Goal: Task Accomplishment & Management: Use online tool/utility

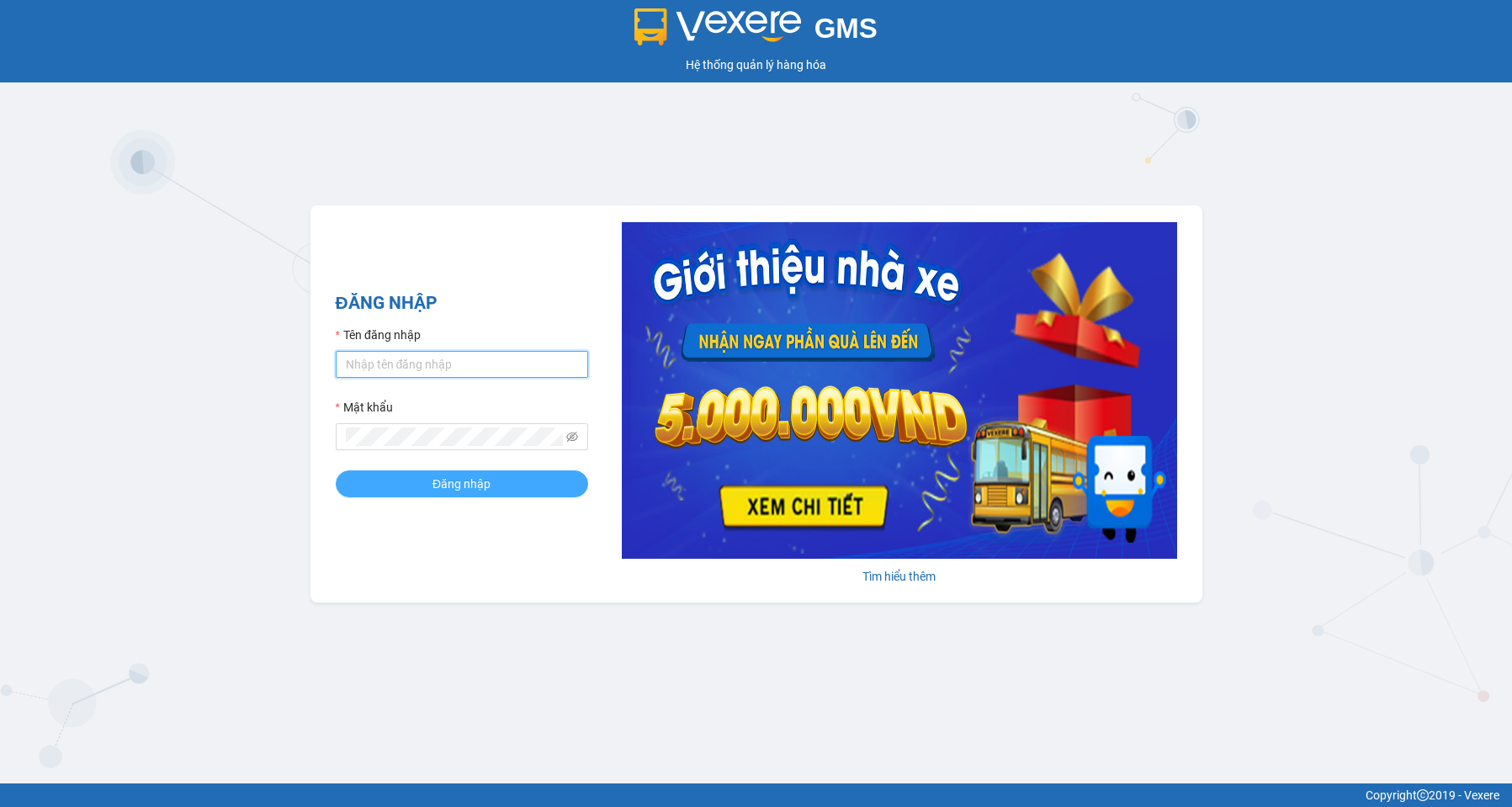
type input "nga.phucxuyen"
click at [492, 475] on button "Đăng nhập" at bounding box center [461, 483] width 252 height 26
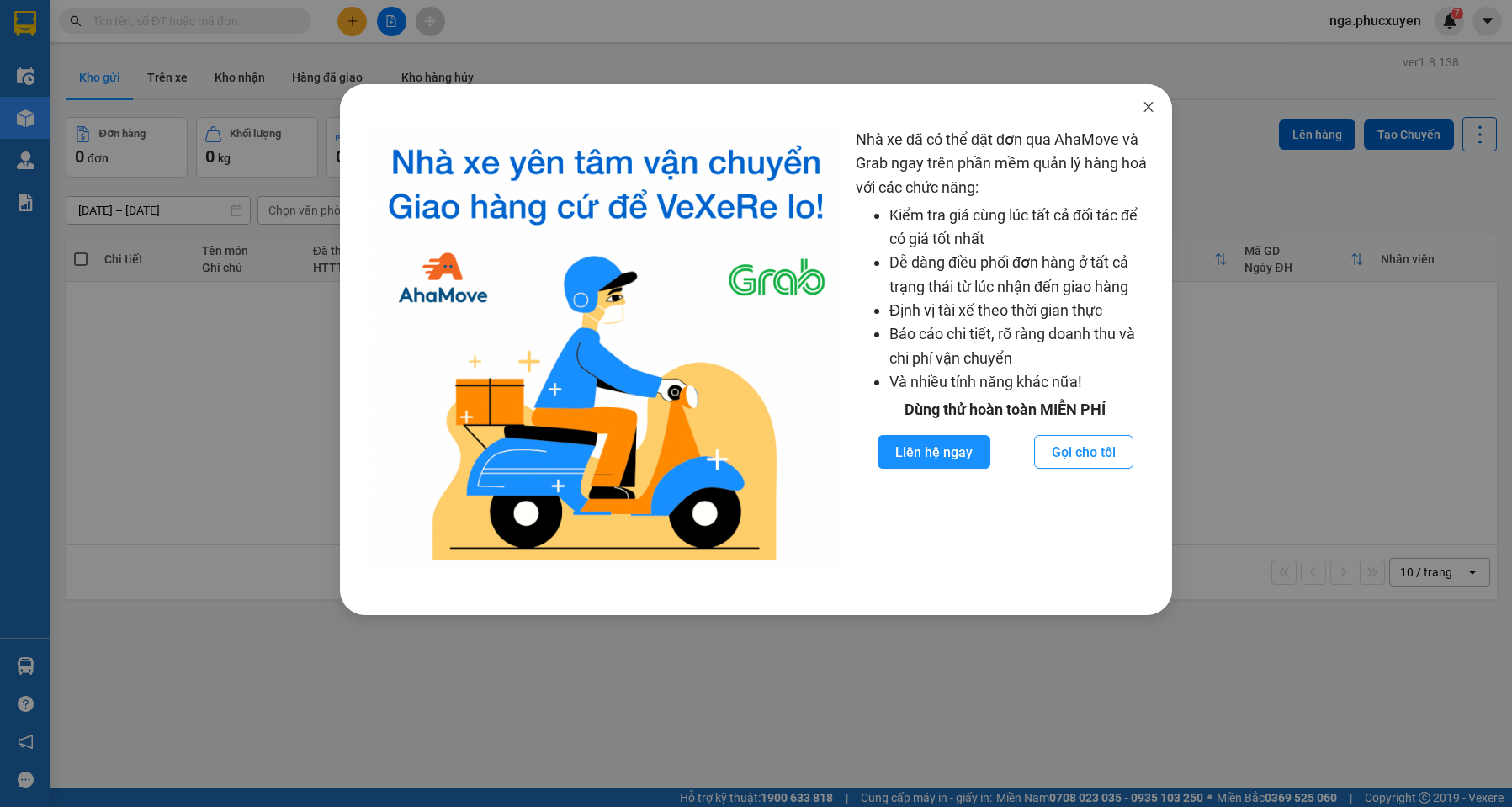
click at [1152, 106] on icon "close" at bounding box center [1149, 107] width 13 height 13
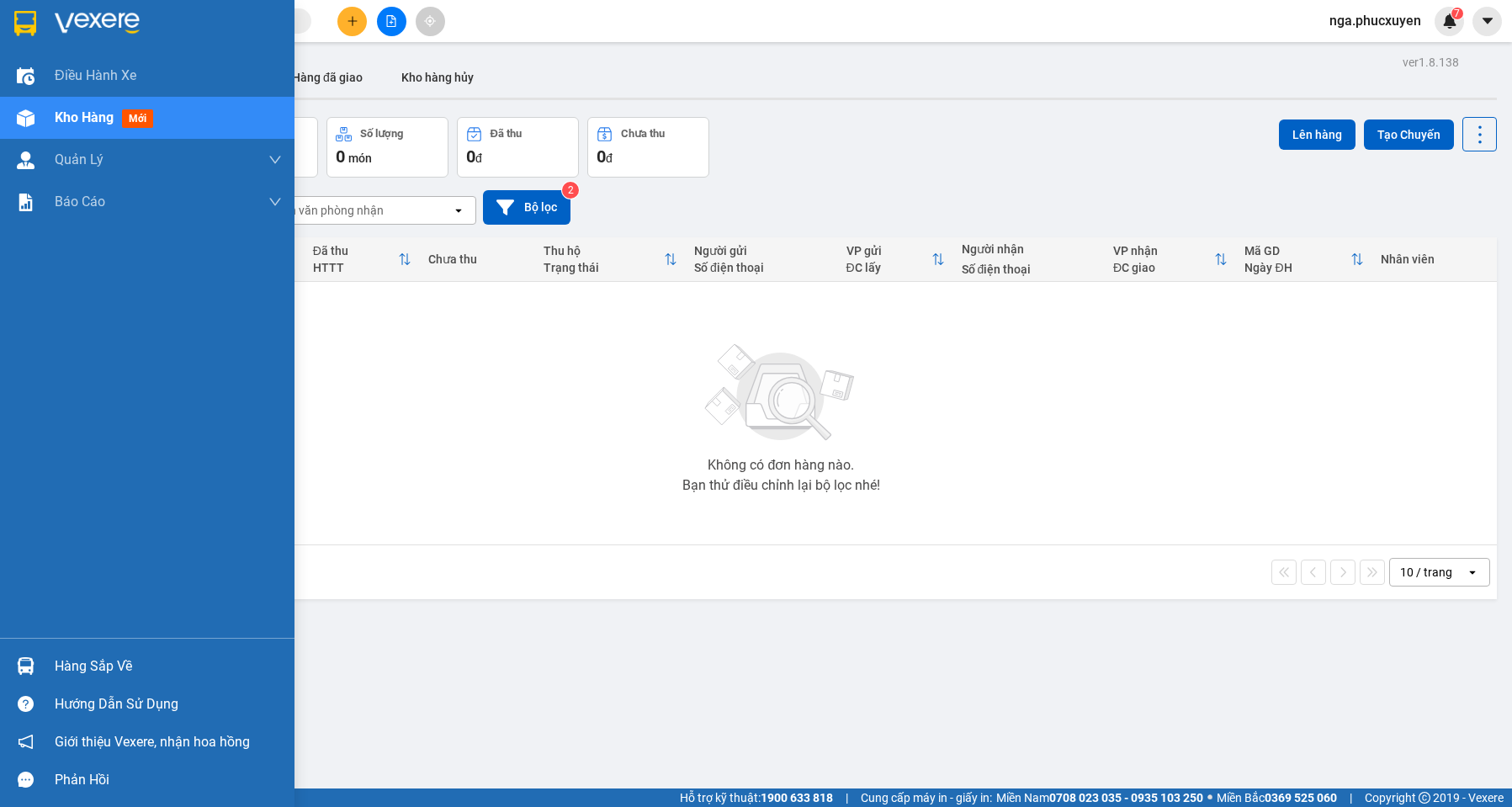
click at [45, 26] on div at bounding box center [147, 27] width 294 height 55
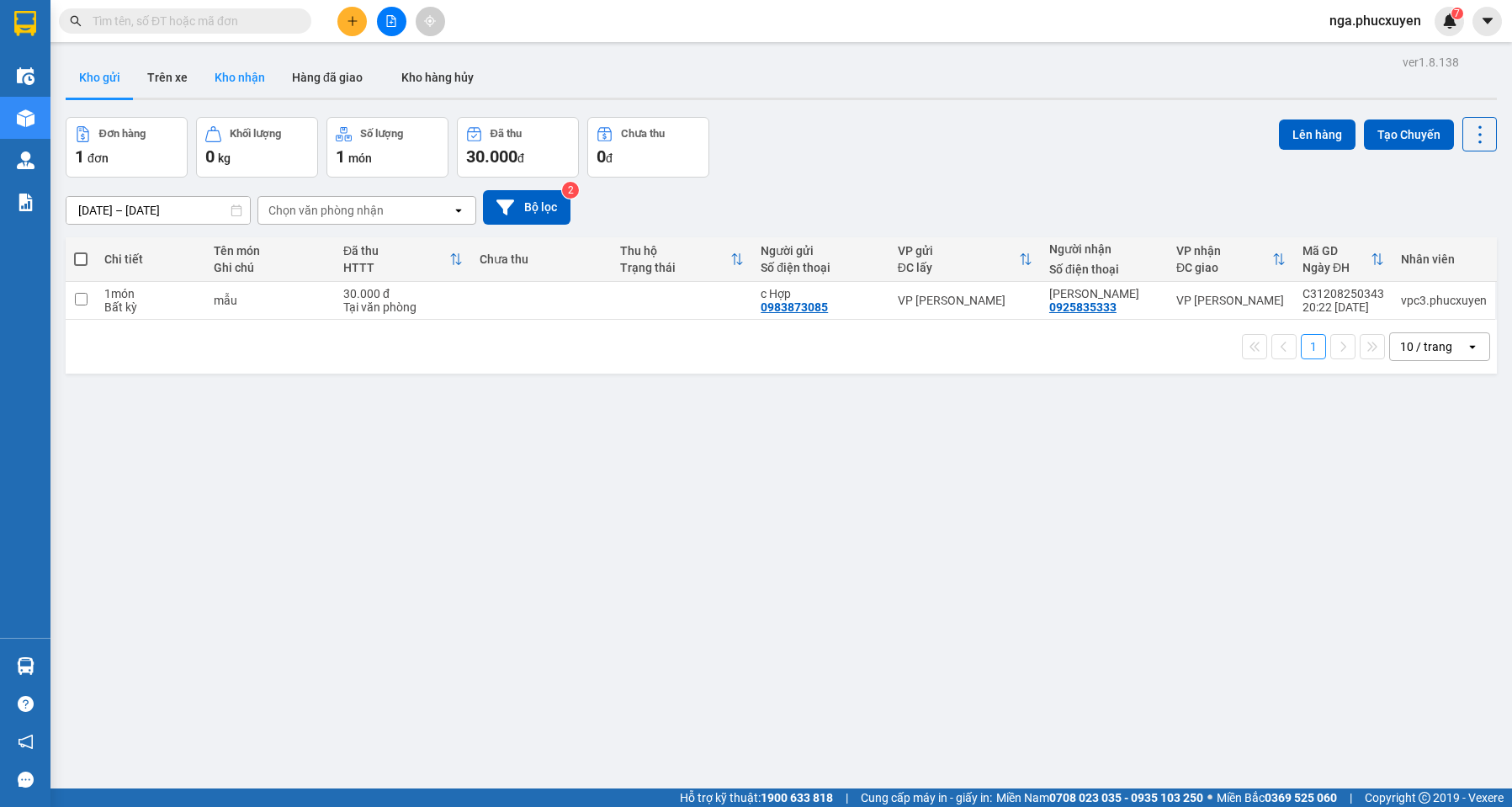
click at [232, 72] on button "Kho nhận" at bounding box center [240, 78] width 78 height 41
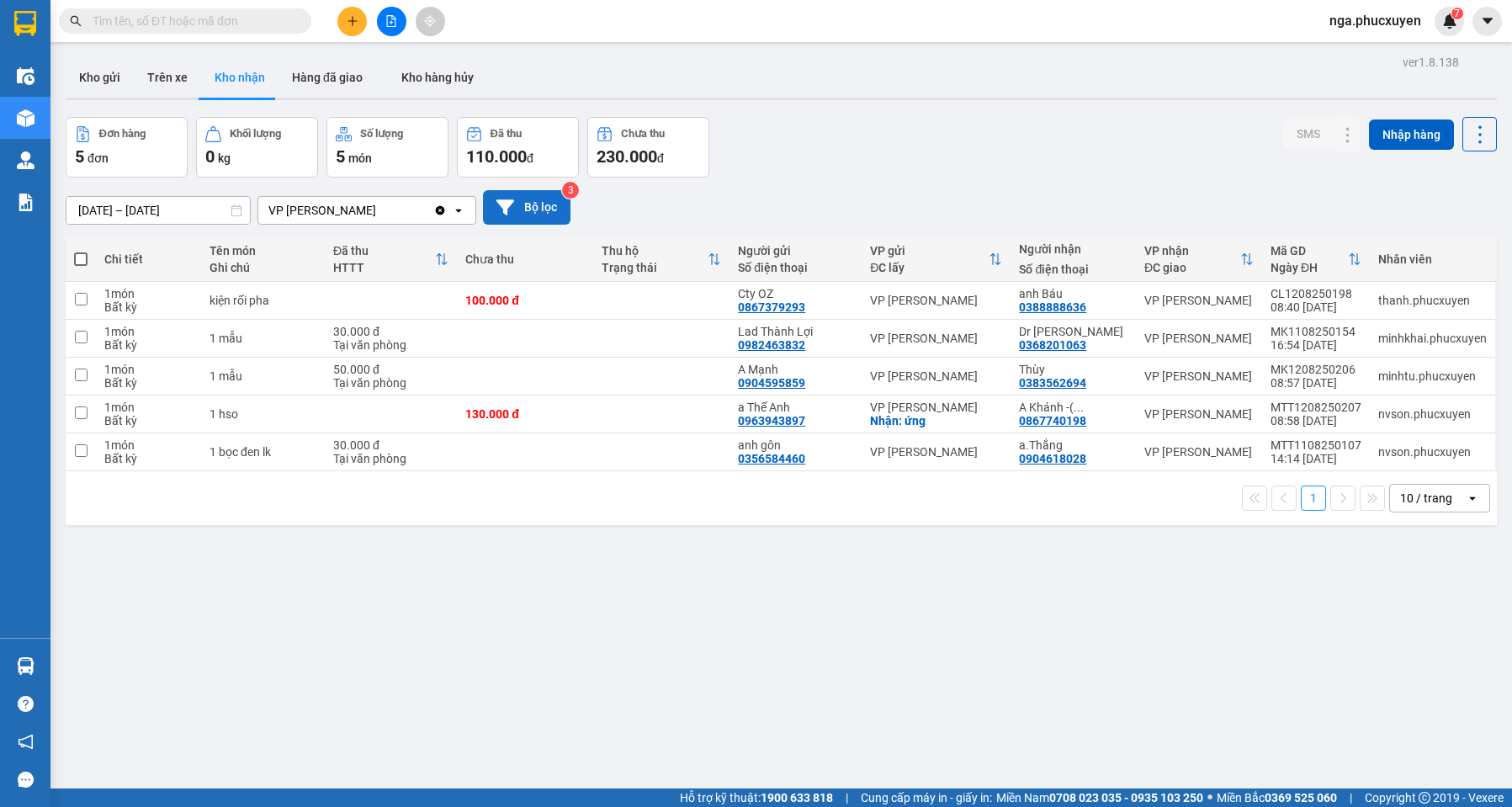
click at [525, 209] on button "Bộ lọc" at bounding box center [527, 207] width 88 height 34
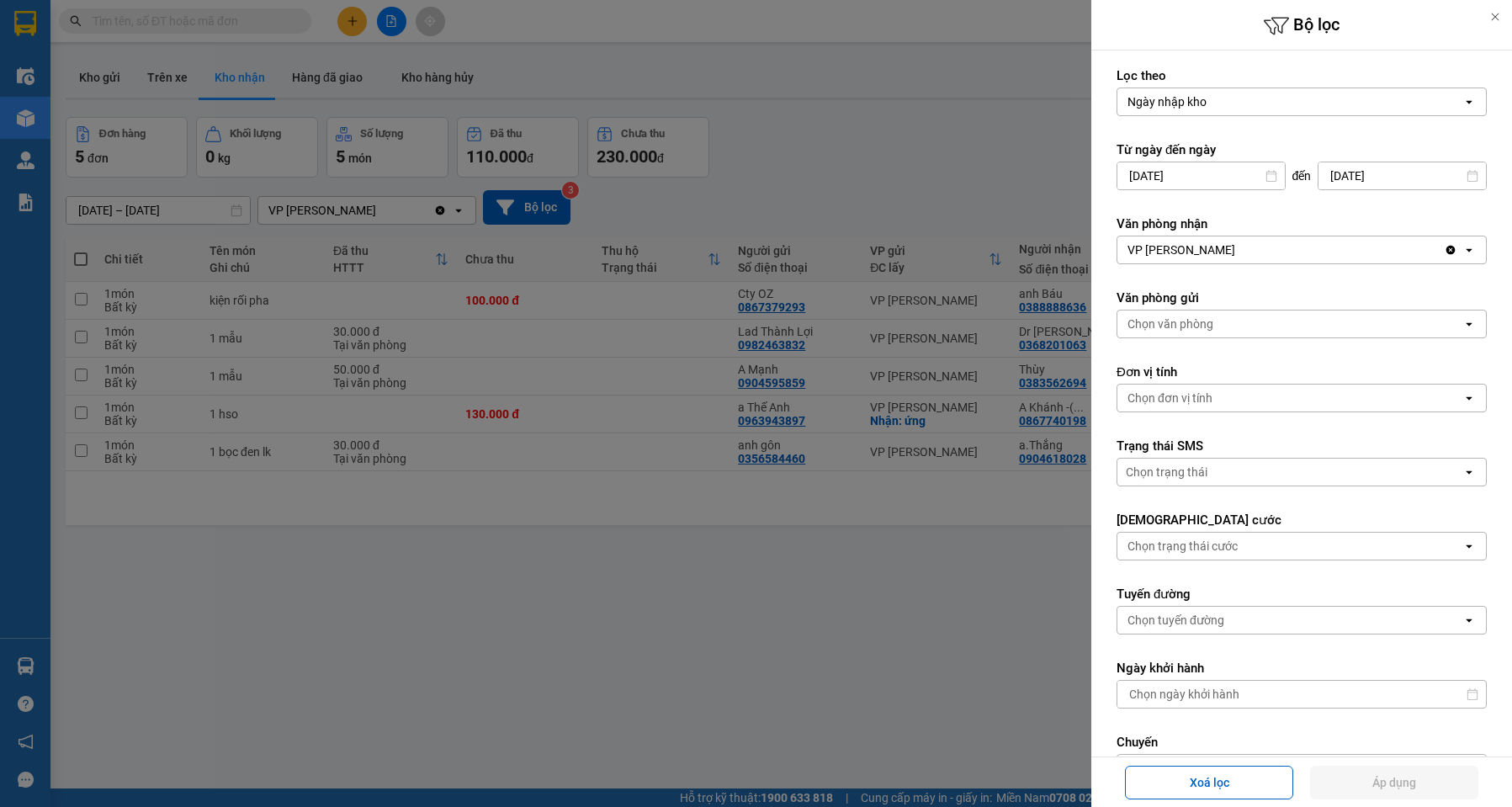
click at [1130, 172] on input "[DATE]" at bounding box center [1201, 176] width 167 height 26
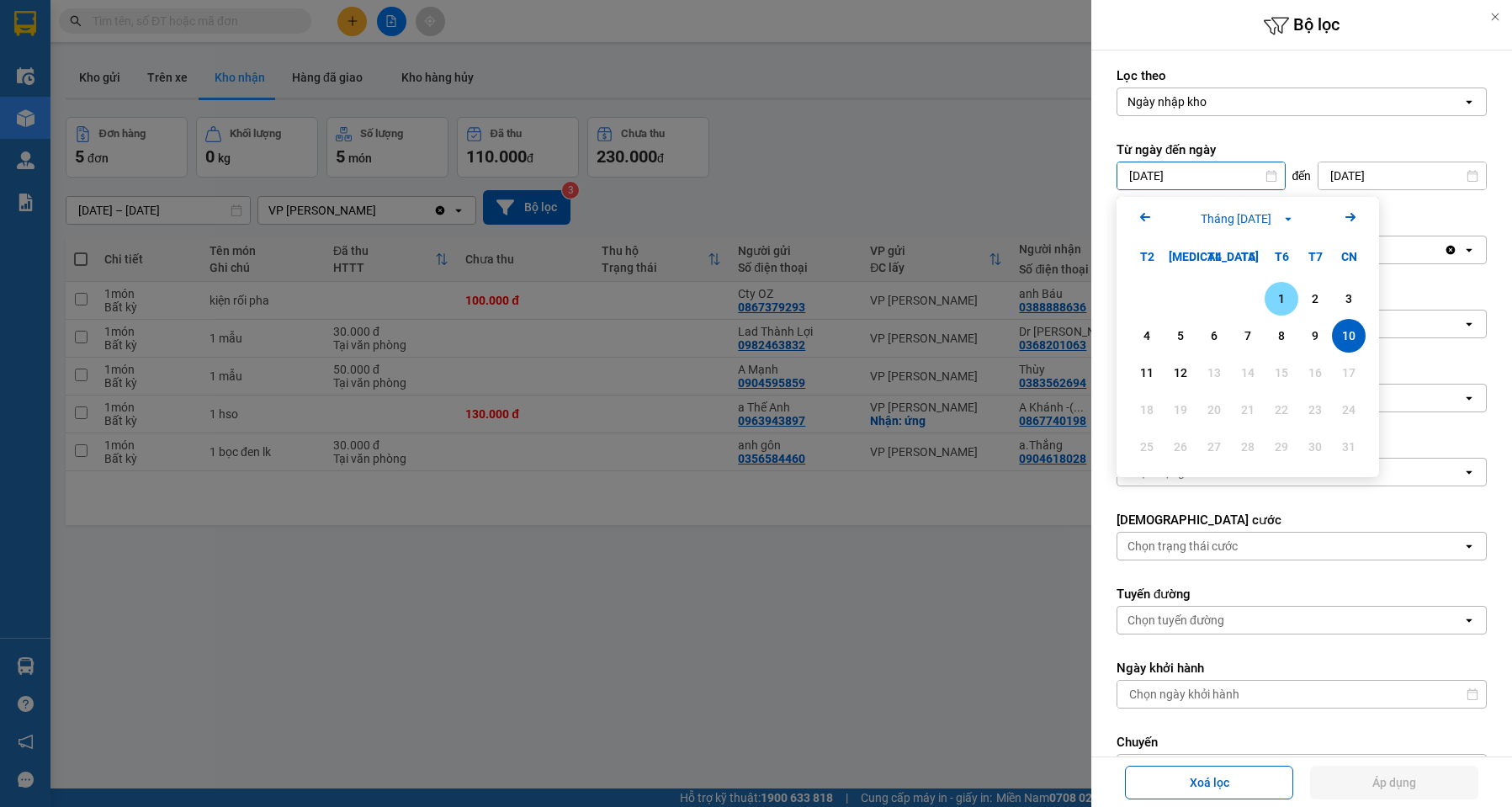
click at [1276, 293] on div "1" at bounding box center [1281, 298] width 24 height 20
type input "[DATE]"
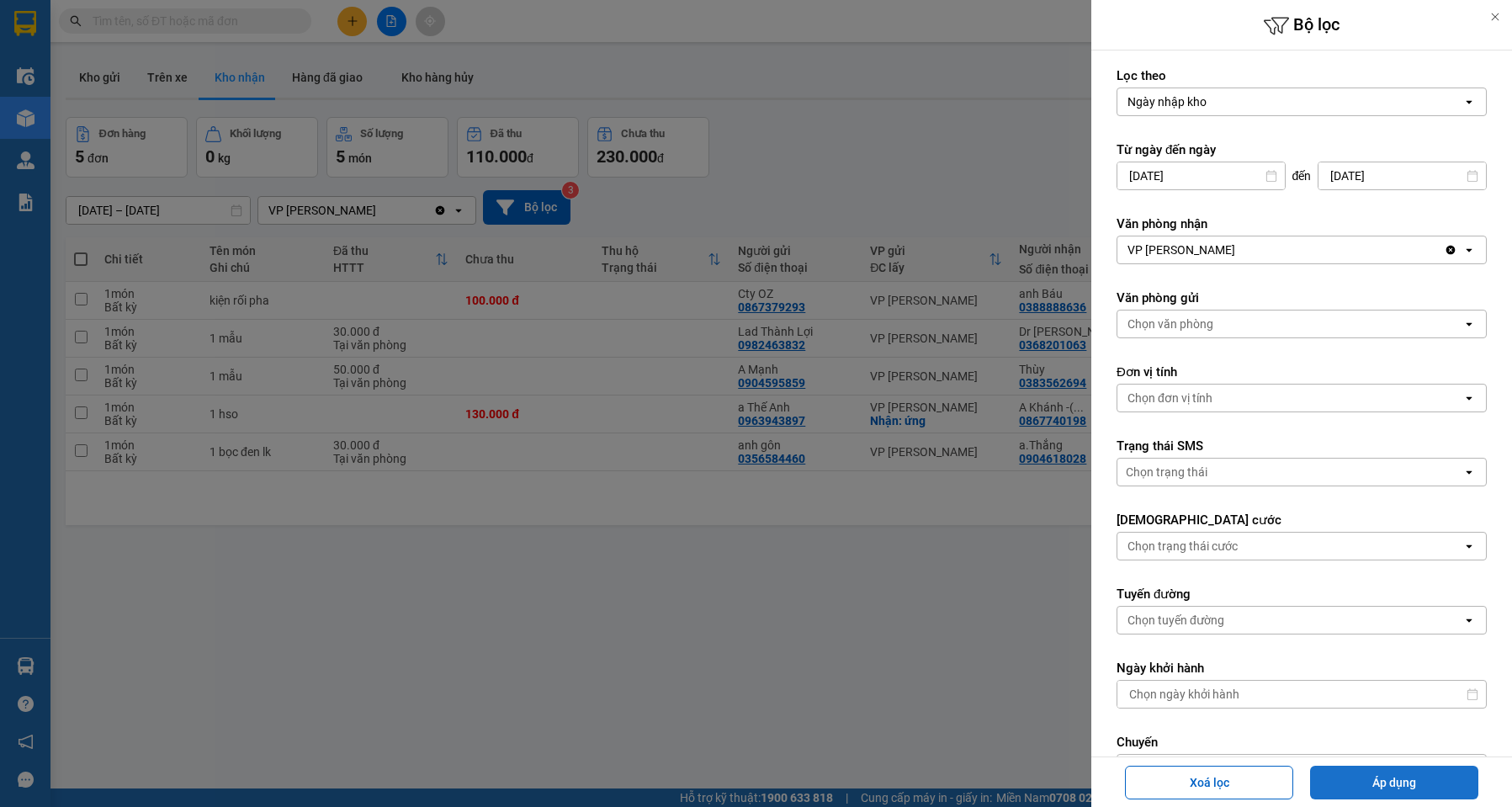
click at [1433, 780] on button "Áp dụng" at bounding box center [1395, 783] width 168 height 34
type input "[DATE] – [DATE]"
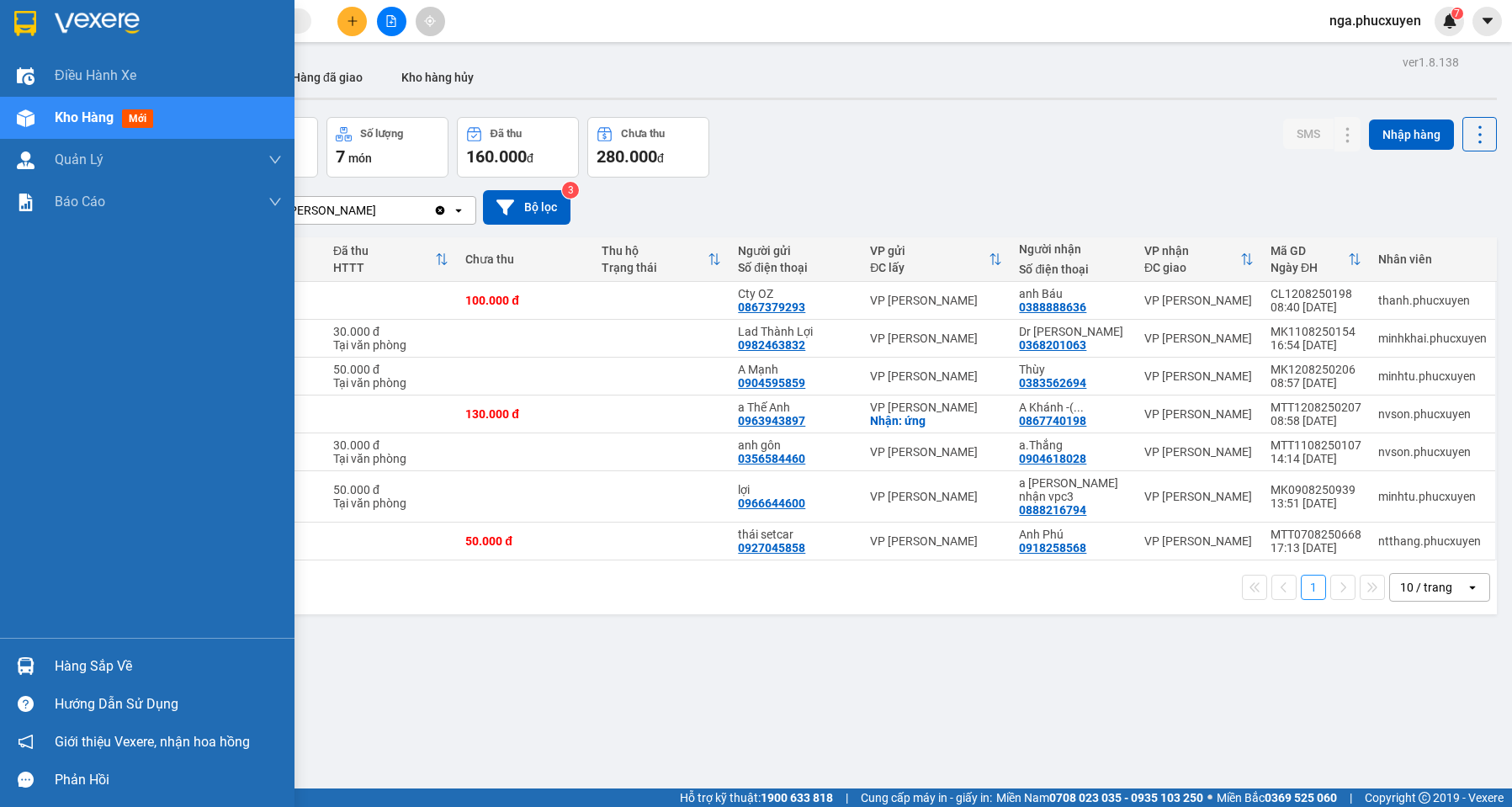
click at [48, 663] on div "Hàng sắp về" at bounding box center [147, 666] width 294 height 38
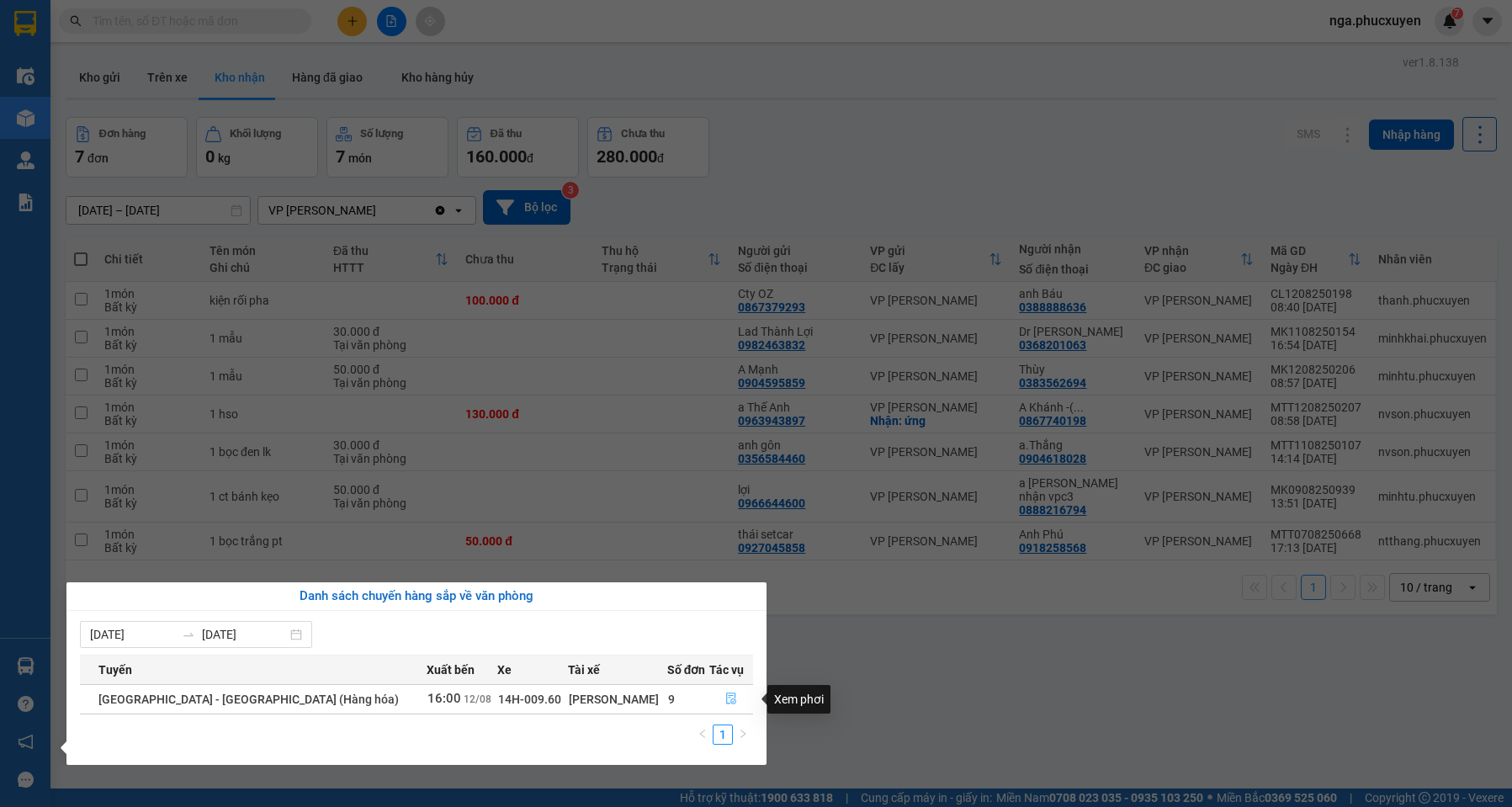
click at [727, 703] on icon "file-done" at bounding box center [731, 698] width 11 height 11
